Goal: Task Accomplishment & Management: Manage account settings

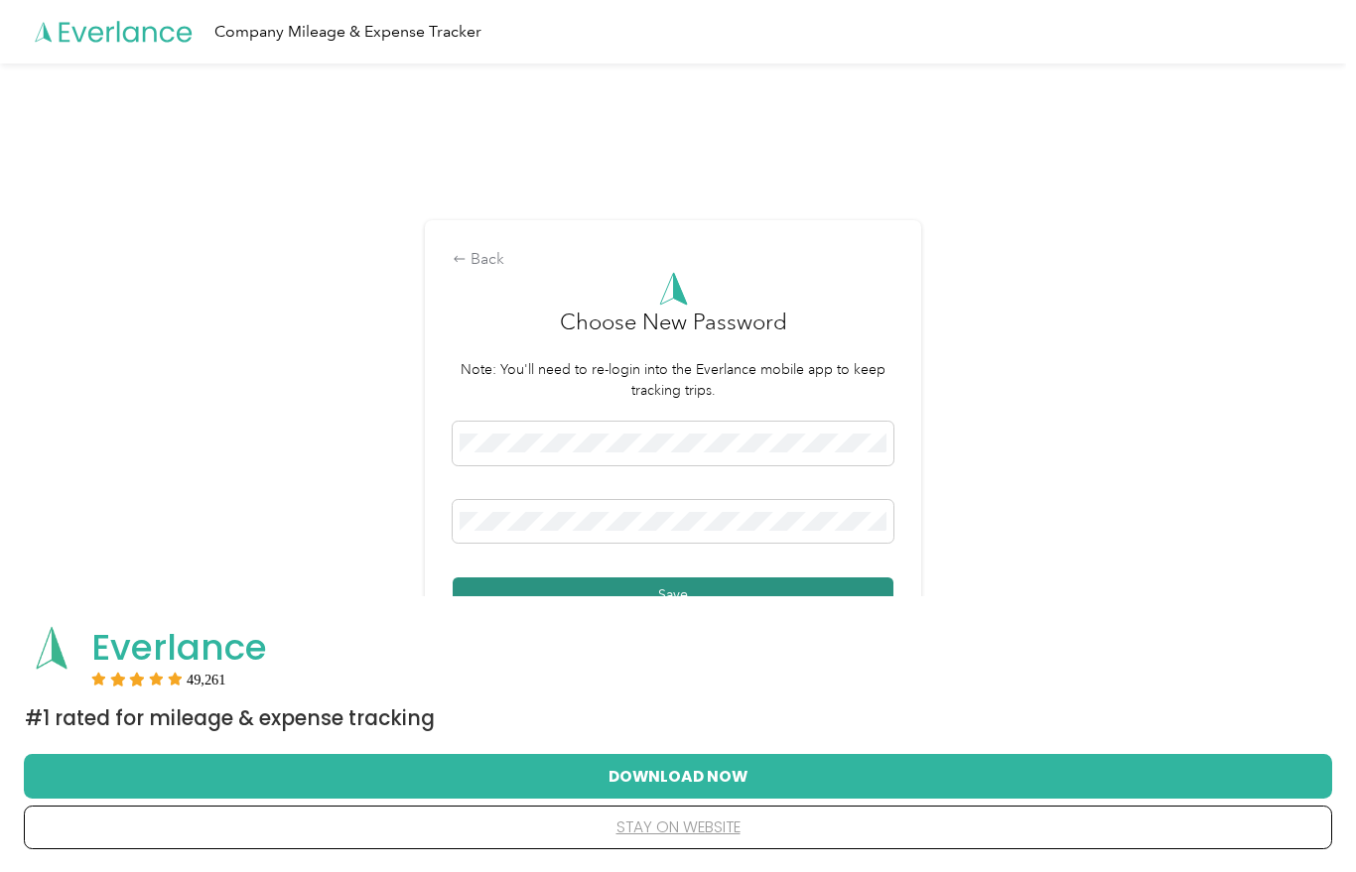
click at [822, 595] on button "Save" at bounding box center [673, 595] width 441 height 35
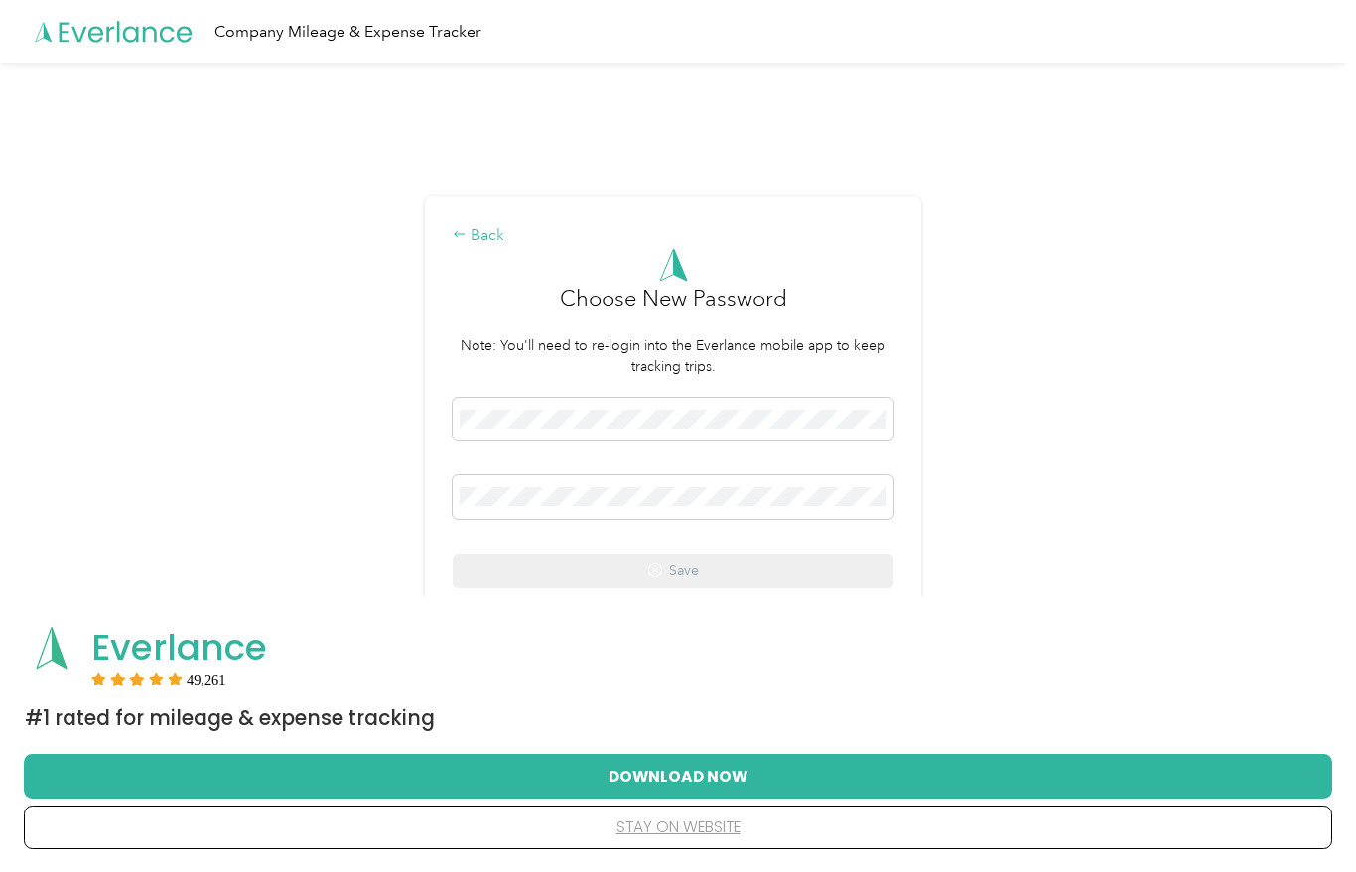
click at [466, 241] on icon at bounding box center [460, 234] width 14 height 14
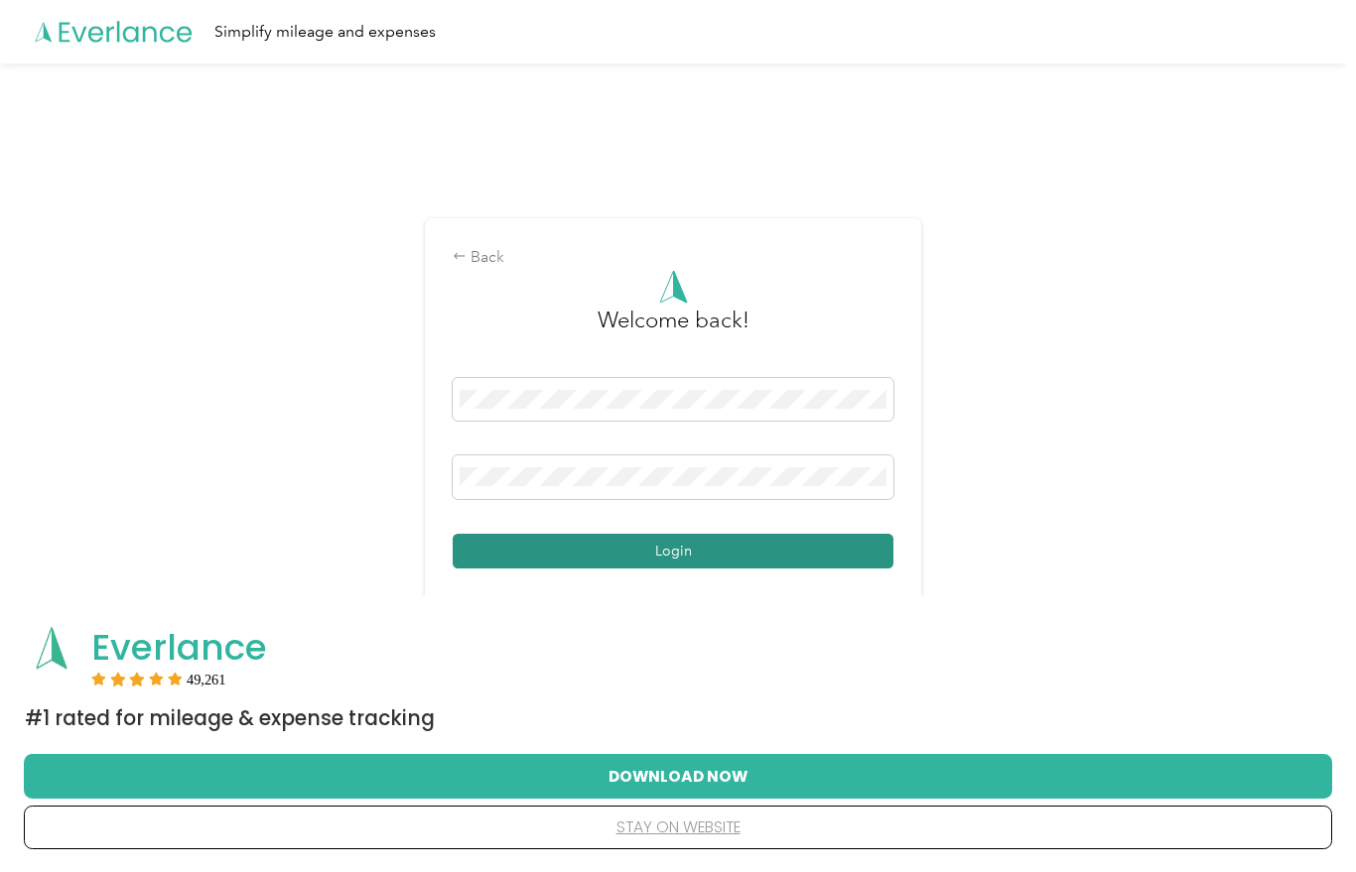
click at [746, 569] on button "Login" at bounding box center [673, 551] width 441 height 35
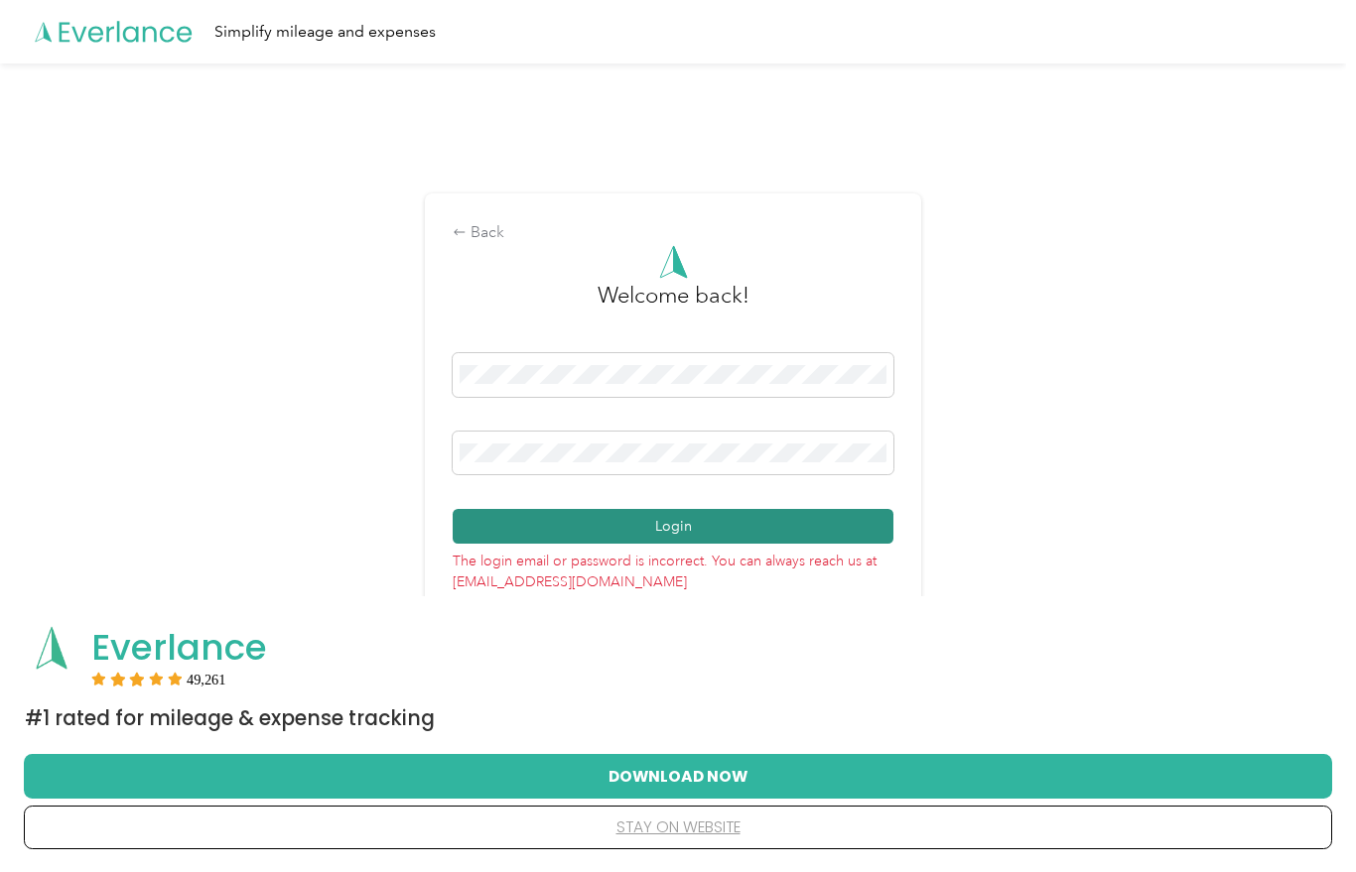
click at [766, 533] on button "Login" at bounding box center [673, 526] width 441 height 35
click at [727, 530] on button "Login" at bounding box center [673, 526] width 441 height 35
click at [794, 541] on button "Login" at bounding box center [673, 526] width 441 height 35
click at [739, 537] on button "Login" at bounding box center [673, 526] width 441 height 35
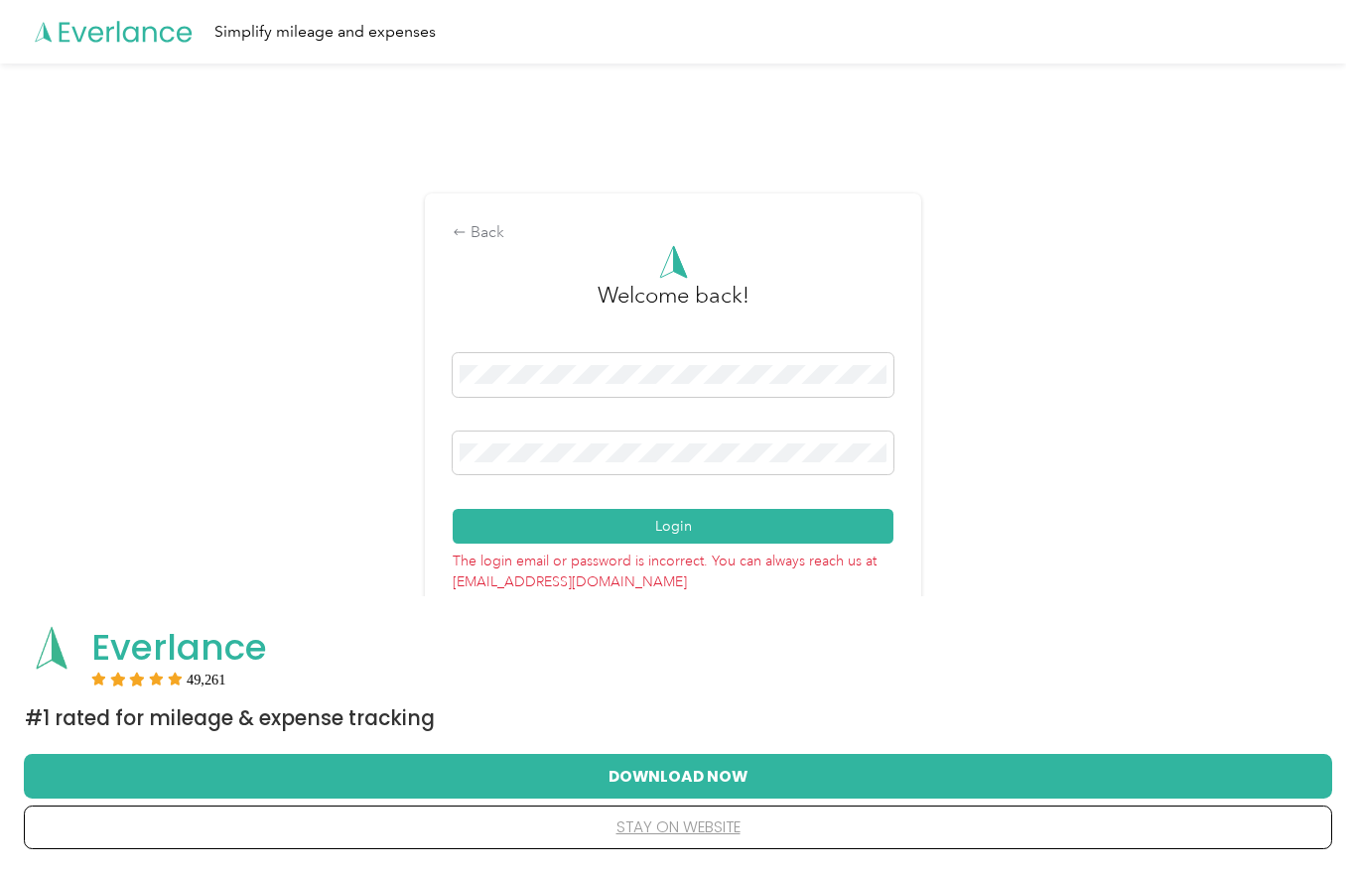
click at [819, 573] on p "The login email or password is incorrect. You can always reach us at [EMAIL_ADD…" at bounding box center [673, 568] width 441 height 49
